Goal: Information Seeking & Learning: Understand process/instructions

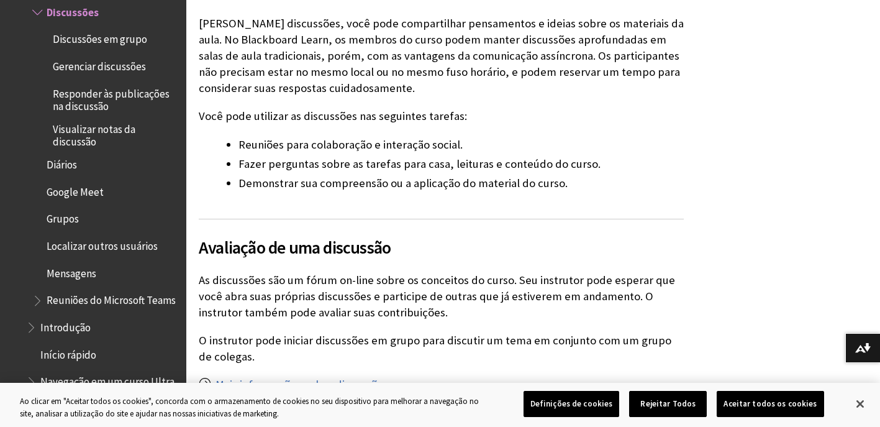
click at [86, 46] on span "Discussões em grupo" at bounding box center [100, 37] width 94 height 17
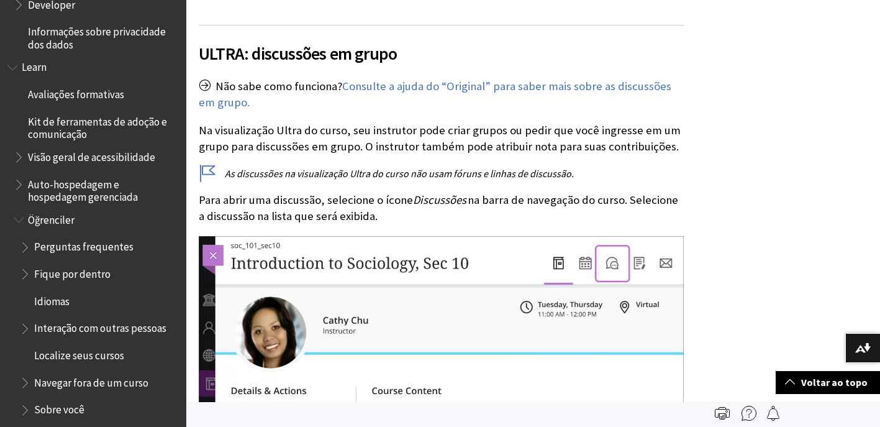
scroll to position [575, 0]
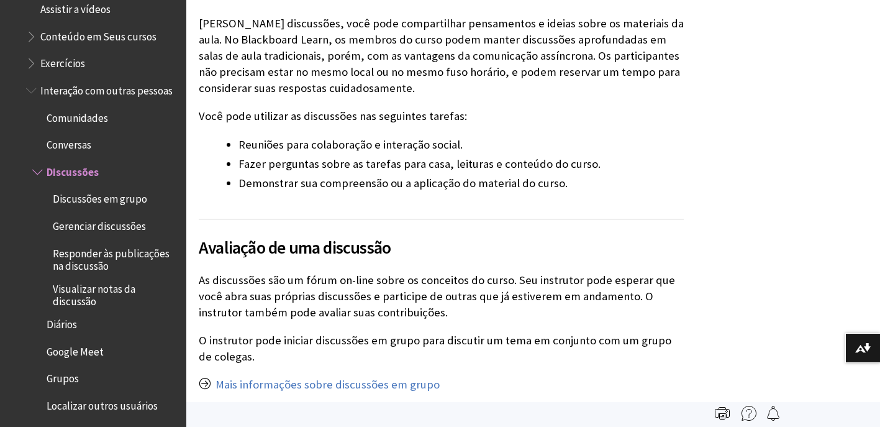
scroll to position [1316, 0]
